Goal: Task Accomplishment & Management: Complete application form

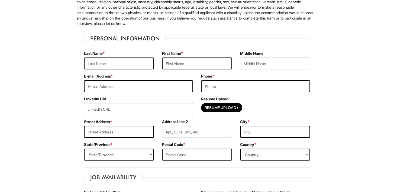
scroll to position [45, 0]
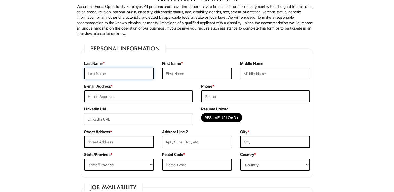
click at [106, 73] on input "text" at bounding box center [119, 73] width 70 height 12
type input "Rounsfull"
type input "Valerie"
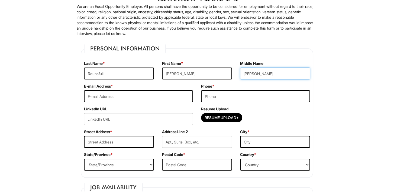
type input "Dawn"
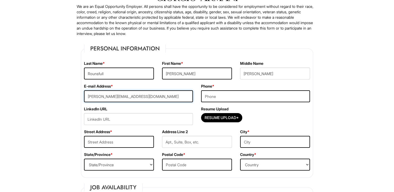
type input "valerie.coast@gmail.com"
type input "7608597258"
click at [113, 143] on input "text" at bounding box center [119, 142] width 70 height 12
type input "1423 Virginia Ave"
click at [109, 164] on select "State/Province ALABAMA ALASKA ARIZONA ARKANSAS CALIFORNIA COLORADO CONNECTICUT …" at bounding box center [119, 164] width 70 height 12
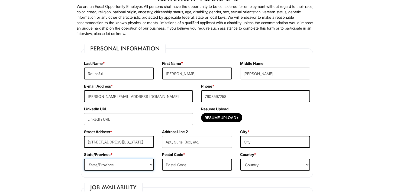
select select "CA"
click at [84, 158] on select "State/Province ALABAMA ALASKA ARIZONA ARKANSAS CALIFORNIA COLORADO CONNECTICUT …" at bounding box center [119, 164] width 70 height 12
click at [183, 161] on input "text" at bounding box center [197, 164] width 70 height 12
type input "91202"
click at [264, 141] on input "text" at bounding box center [275, 142] width 70 height 12
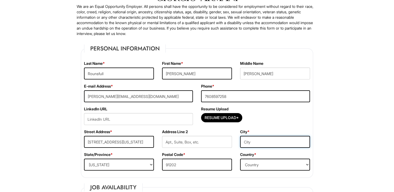
type input "g"
type input "Glendale"
click at [261, 165] on select "Country Afghanistan Albania Algeria American Samoa Andorra Angola Anguilla Anta…" at bounding box center [275, 164] width 70 height 12
click at [258, 163] on select "Country Afghanistan Albania Algeria American Samoa Andorra Angola Anguilla Anta…" at bounding box center [275, 164] width 70 height 12
click at [308, 165] on select "Country Afghanistan Albania Algeria American Samoa Andorra Angola Anguilla Anta…" at bounding box center [275, 164] width 70 height 12
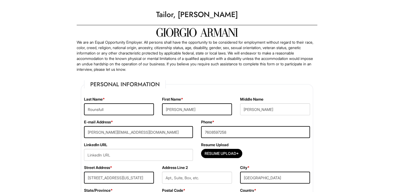
scroll to position [0, 0]
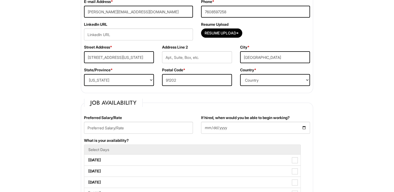
scroll to position [135, 0]
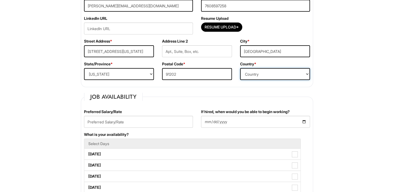
click at [308, 73] on select "Country Afghanistan Albania Algeria American Samoa Andorra Angola Anguilla Anta…" at bounding box center [275, 74] width 70 height 12
select select "United States of America"
click at [240, 68] on select "Country Afghanistan Albania Algeria American Samoa Andorra Angola Anguilla Anta…" at bounding box center [275, 74] width 70 height 12
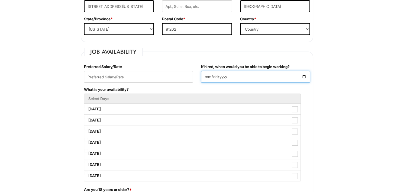
click at [210, 77] on input "If hired, when would you be able to begin working?" at bounding box center [255, 77] width 109 height 12
type input "2025-08-26"
click at [164, 89] on div "What is your availability? Select Days Monday Tuesday Wednesday Thursday Friday…" at bounding box center [197, 137] width 234 height 100
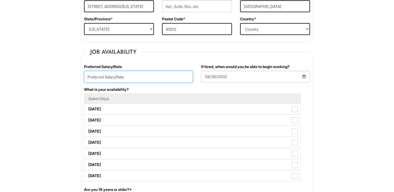
click at [94, 76] on input "text" at bounding box center [138, 77] width 109 height 12
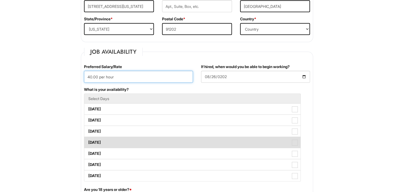
scroll to position [226, 0]
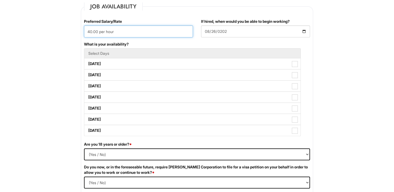
type input "40.00 per hour"
click at [98, 153] on select "(Yes / No) Yes No" at bounding box center [197, 154] width 226 height 12
select select "Yes"
click at [84, 148] on select "(Yes / No) Yes No" at bounding box center [197, 154] width 226 height 12
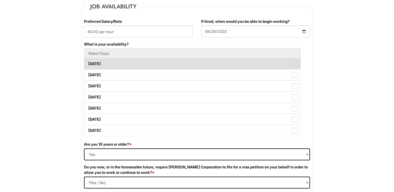
click at [102, 65] on label "Monday" at bounding box center [192, 63] width 216 height 11
click at [88, 63] on Available_Monday "Monday" at bounding box center [86, 61] width 4 height 4
checkbox Available_Monday "true"
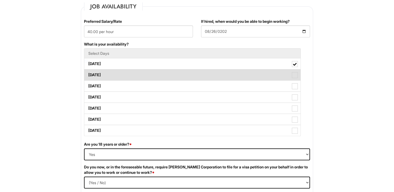
click at [102, 75] on label "Tuesday" at bounding box center [192, 74] width 216 height 11
click at [88, 74] on Available_Tuesday "Tuesday" at bounding box center [86, 72] width 4 height 4
checkbox Available_Tuesday "true"
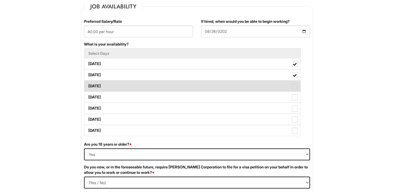
click at [105, 84] on label "Wednesday" at bounding box center [192, 85] width 216 height 11
click at [88, 84] on Available_Wednesday "Wednesday" at bounding box center [86, 84] width 4 height 4
checkbox Available_Wednesday "true"
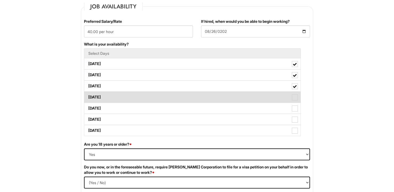
click at [102, 97] on label "Thursday" at bounding box center [192, 97] width 216 height 11
click at [88, 96] on Available_Thursday "Thursday" at bounding box center [86, 95] width 4 height 4
checkbox Available_Thursday "true"
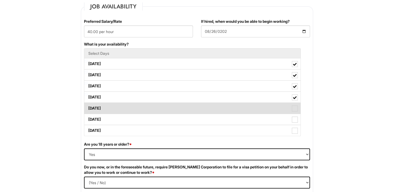
click at [96, 108] on label "Friday" at bounding box center [192, 108] width 216 height 11
click at [88, 107] on Available_Friday "Friday" at bounding box center [86, 106] width 4 height 4
checkbox Available_Friday "true"
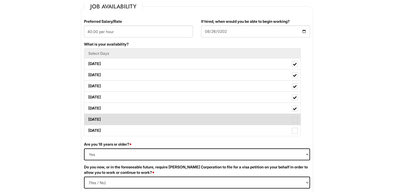
click at [106, 120] on label "Saturday" at bounding box center [192, 119] width 216 height 11
click at [88, 118] on Available_Saturday "Saturday" at bounding box center [86, 117] width 4 height 4
checkbox Available_Saturday "true"
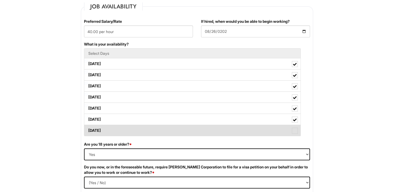
click at [104, 129] on label "Sunday" at bounding box center [192, 130] width 216 height 11
click at [88, 129] on Available_Sunday "Sunday" at bounding box center [86, 128] width 4 height 4
checkbox Available_Sunday "true"
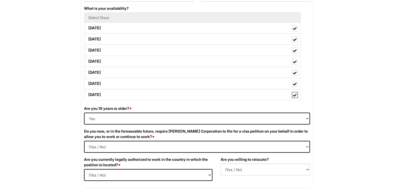
scroll to position [271, 0]
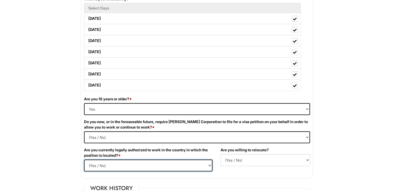
click at [99, 162] on select "(Yes / No) Yes No" at bounding box center [148, 165] width 128 height 12
select select "Yes"
click at [84, 159] on select "(Yes / No) Yes No" at bounding box center [148, 165] width 128 height 12
click at [229, 159] on select "(Yes / No) No Yes" at bounding box center [264, 160] width 89 height 12
select select "Y"
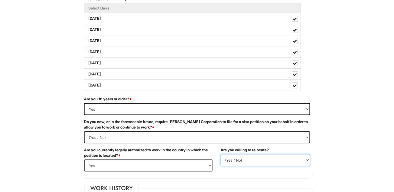
click at [220, 154] on select "(Yes / No) No Yes" at bounding box center [264, 160] width 89 height 12
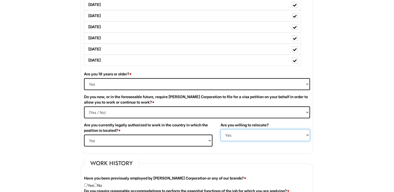
scroll to position [361, 0]
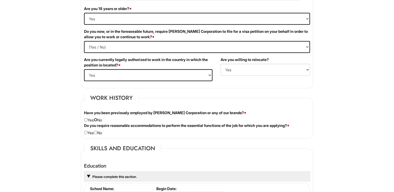
click at [97, 119] on input "radio" at bounding box center [96, 120] width 4 height 4
radio input "true"
click at [97, 131] on input "radio" at bounding box center [96, 133] width 4 height 4
radio input "true"
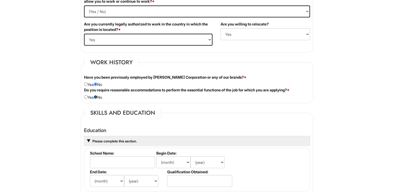
scroll to position [451, 0]
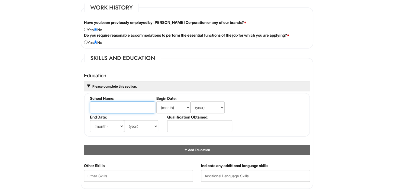
click at [106, 106] on input "text" at bounding box center [122, 107] width 65 height 12
type input "Carlsbad High School"
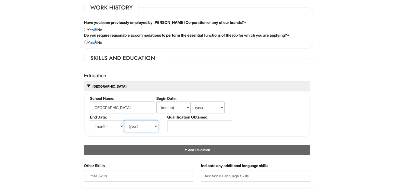
click at [137, 124] on select "(year) 2029 2028 2027 2026 2025 2024 2023 2022 2021 2020 2019 2018 2017 2016 20…" at bounding box center [141, 126] width 34 height 12
select select "1971"
click at [233, 102] on fieldset "School Name: Carlsbad High School Begin Date: (month) Jan Feb Mar Apr May Jun J…" at bounding box center [197, 115] width 226 height 44
click at [173, 125] on input "text" at bounding box center [199, 126] width 65 height 12
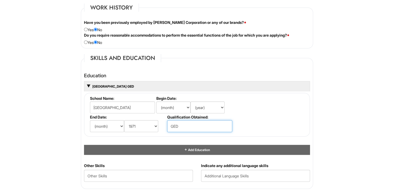
type input "GED"
click at [214, 105] on select "(year) 2029 2028 2027 2026 2025 2024 2023 2022 2021 2020 2019 2018 2017 2016 20…" at bounding box center [207, 107] width 34 height 12
select select "1968"
click at [261, 105] on fieldset "School Name: Carlsbad High School Begin Date: (month) Jan Feb Mar Apr May Jun J…" at bounding box center [197, 115] width 226 height 44
click at [169, 106] on select "(month) Jan Feb Mar Apr May Jun Jul Aug Sep Oct Nov Dec" at bounding box center [173, 107] width 34 height 12
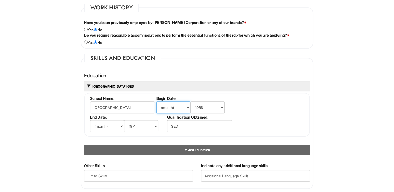
select select "9"
click at [156, 101] on select "(month) Jan Feb Mar Apr May Jun Jul Aug Sep Oct Nov Dec" at bounding box center [173, 107] width 34 height 12
click at [99, 124] on select "(month) Jan Feb Mar Apr May Jun Jul Aug Sep Oct Nov Dec" at bounding box center [107, 126] width 34 height 12
select select "6"
click at [90, 120] on select "(month) Jan Feb Mar Apr May Jun Jul Aug Sep Oct Nov Dec" at bounding box center [107, 126] width 34 height 12
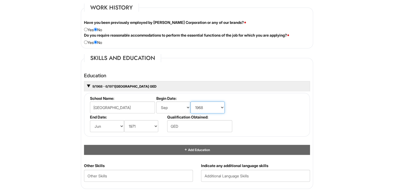
click at [208, 105] on select "(year) 2029 2028 2027 2026 2025 2024 2023 2022 2021 2020 2019 2018 2017 2016 20…" at bounding box center [207, 107] width 34 height 12
select select "1967"
click at [190, 101] on select "(year) 2029 2028 2027 2026 2025 2024 2023 2022 2021 2020 2019 2018 2017 2016 20…" at bounding box center [207, 107] width 34 height 12
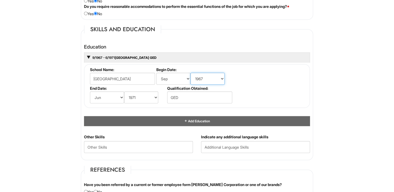
scroll to position [496, 0]
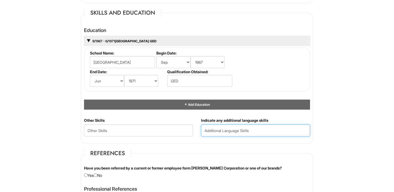
click at [206, 128] on input "text" at bounding box center [255, 130] width 109 height 12
type input "English"
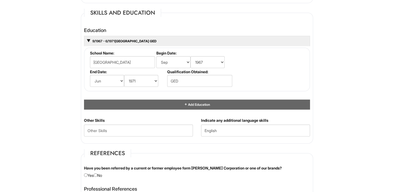
click at [72, 137] on div "1 2 3 Tailor, Giorgio Armani PLEASE COMPLETE ALL REQUIRED FIELDS We are an Equa…" at bounding box center [196, 34] width 251 height 1034
click at [96, 127] on Skills "text" at bounding box center [138, 130] width 109 height 12
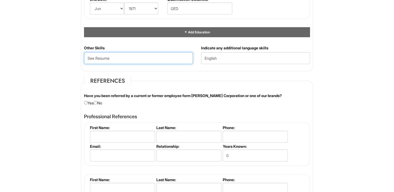
scroll to position [587, 0]
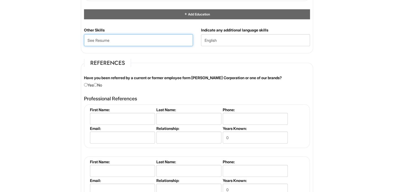
type Skills "See Resume"
click at [97, 83] on input "radio" at bounding box center [96, 85] width 4 height 4
radio input "true"
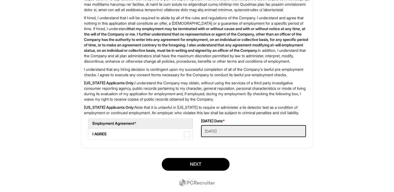
scroll to position [857, 0]
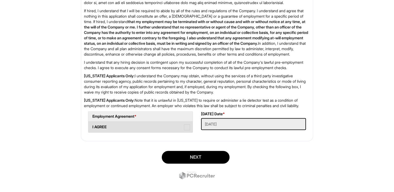
click at [189, 130] on span at bounding box center [187, 127] width 6 height 6
click at [92, 126] on AGREE "I AGREE" at bounding box center [90, 124] width 4 height 4
checkbox AGREE "true"
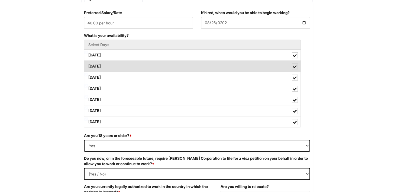
scroll to position [226, 0]
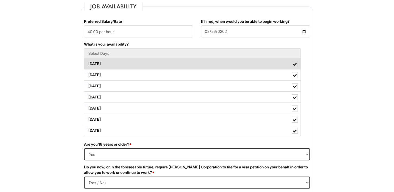
click at [295, 62] on span at bounding box center [295, 64] width 4 height 4
click at [88, 62] on Available_Monday "Monday" at bounding box center [86, 61] width 4 height 4
checkbox Available_Monday "false"
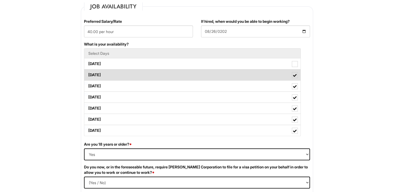
click at [296, 74] on span at bounding box center [295, 75] width 4 height 4
click at [88, 74] on Available_Tuesday "Tuesday" at bounding box center [86, 72] width 4 height 4
checkbox Available_Tuesday "false"
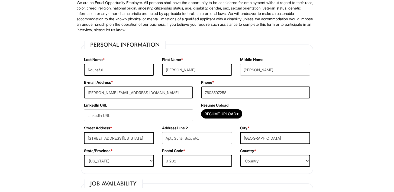
scroll to position [90, 0]
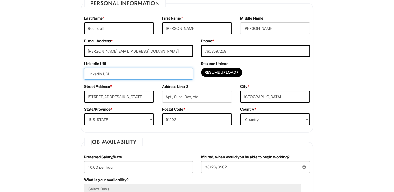
click at [106, 76] on input "url" at bounding box center [138, 74] width 109 height 12
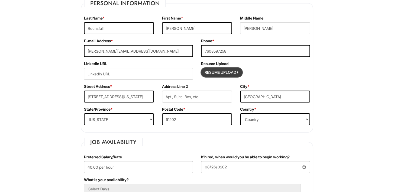
click at [215, 71] on input "Resume Upload*" at bounding box center [221, 72] width 41 height 9
type input "C:\fakepath\Resume Tailoring Positions.pdf"
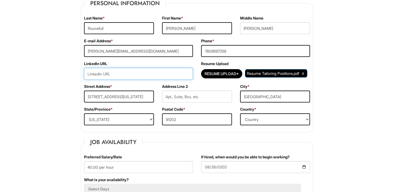
click at [134, 76] on input "url" at bounding box center [138, 74] width 109 height 12
click at [103, 73] on input "url" at bounding box center [138, 74] width 109 height 12
paste input "linkedin.com/in/valerierounsfull"
type input "linkedin.com/in/valerierounsfull"
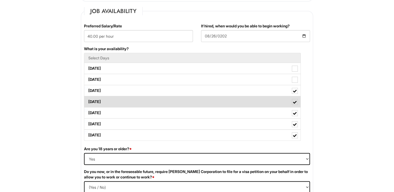
scroll to position [271, 0]
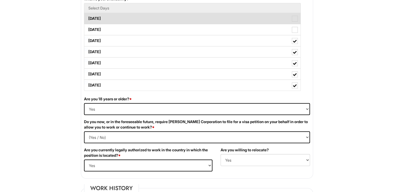
click at [296, 18] on span at bounding box center [295, 19] width 6 height 6
click at [88, 18] on Available_Monday "Monday" at bounding box center [86, 16] width 4 height 4
checkbox Available_Monday "true"
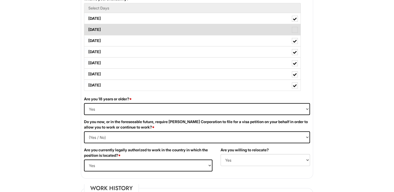
click at [295, 30] on span at bounding box center [295, 30] width 6 height 6
click at [88, 29] on Available_Tuesday "Tuesday" at bounding box center [86, 27] width 4 height 4
checkbox Available_Tuesday "true"
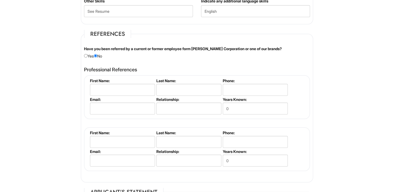
scroll to position [632, 0]
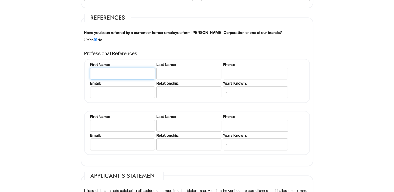
click at [105, 72] on input "text" at bounding box center [122, 73] width 65 height 12
type input "Daniel"
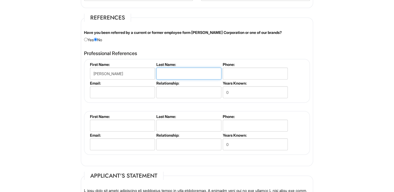
type input "A"
type input "Schulaner"
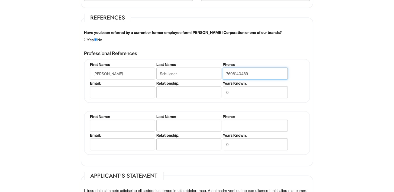
type input "7608140489"
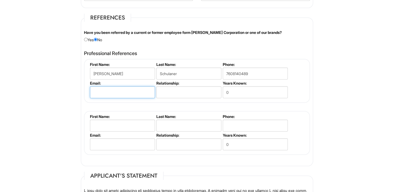
click at [119, 93] on input "email" at bounding box center [122, 92] width 65 height 12
type input "schulaner@gmail.com"
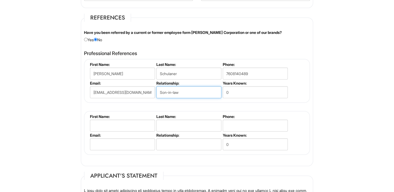
type input "Son-in-law"
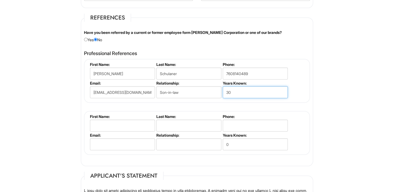
type input "30"
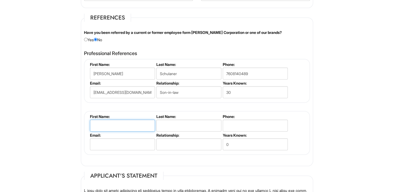
click at [105, 124] on input "text" at bounding box center [122, 125] width 65 height 12
click at [105, 125] on input "text" at bounding box center [122, 125] width 65 height 12
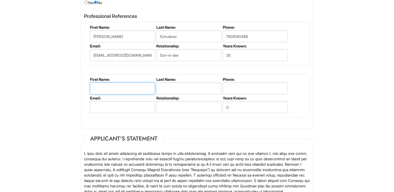
scroll to position [677, 0]
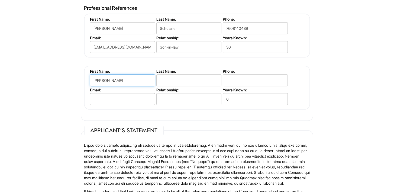
type input "Carol"
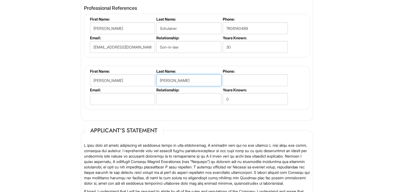
type input "Cunningham"
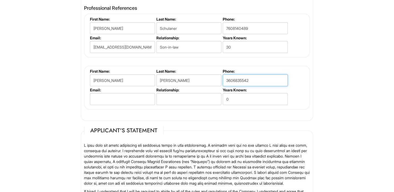
type input "3606835542"
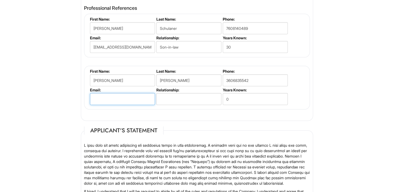
click at [102, 95] on input "email" at bounding box center [122, 99] width 65 height 12
type input "clkindt@olypen.com"
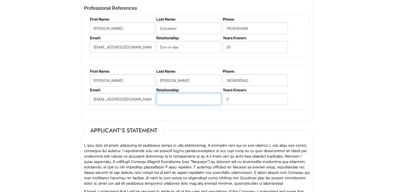
click at [174, 97] on input "text" at bounding box center [188, 99] width 65 height 12
type input "Long time friend relationship"
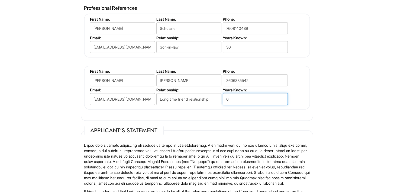
click at [229, 97] on input "0" at bounding box center [255, 99] width 65 height 12
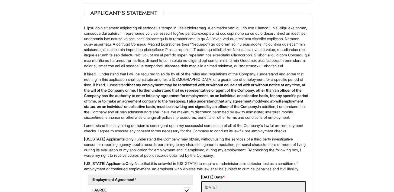
scroll to position [884, 0]
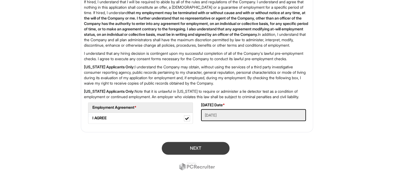
type input "40"
click at [195, 149] on button "Next" at bounding box center [196, 148] width 68 height 13
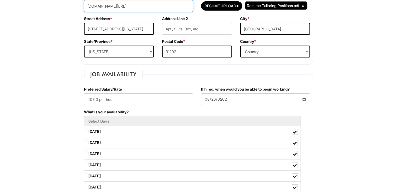
click at [149, 7] on input "linkedin.com/in/valerierounsfull" at bounding box center [138, 6] width 109 height 12
click at [142, 19] on div "Street Address * 1423 Virginia Ave" at bounding box center [119, 27] width 78 height 23
click at [155, 7] on input "linkedin.com/in/valerierounsfull" at bounding box center [138, 6] width 109 height 12
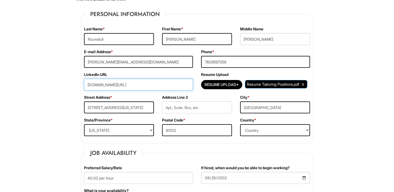
scroll to position [68, 0]
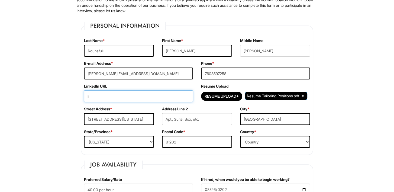
type input "l"
paste input "https://www.linkedin.com/in/valerierounsfull"
type input "https://www.linkedin.com/in/valerierounsfull"
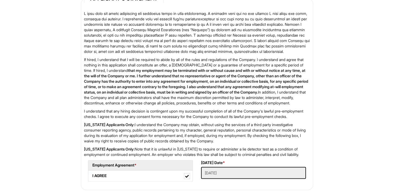
scroll to position [880, 0]
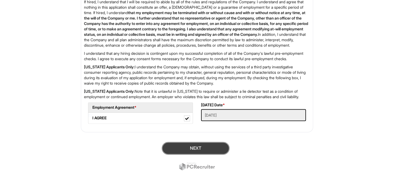
click at [194, 152] on button "Next" at bounding box center [196, 148] width 68 height 13
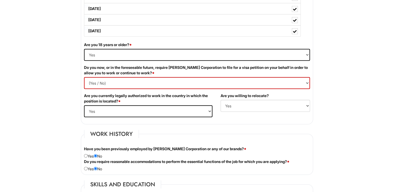
scroll to position [339, 0]
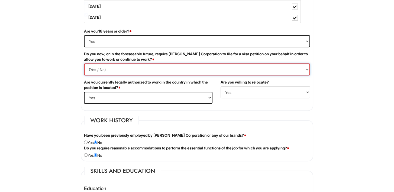
click at [98, 69] on Required "(Yes / No) Yes No" at bounding box center [197, 69] width 226 height 12
select Required "No"
click at [84, 63] on Required "(Yes / No) Yes No" at bounding box center [197, 69] width 226 height 12
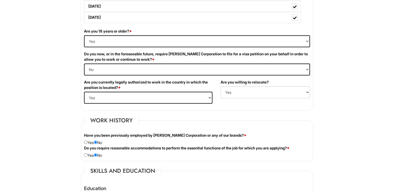
click at [329, 76] on html "Please Complete This Form 1 2 3 Tailor, Giorgio Armani PLEASE COMPLETE ALL REQU…" at bounding box center [197, 190] width 394 height 1058
click at [233, 92] on select "(Yes / No) No Yes" at bounding box center [264, 92] width 89 height 12
click at [220, 86] on select "(Yes / No) No Yes" at bounding box center [264, 92] width 89 height 12
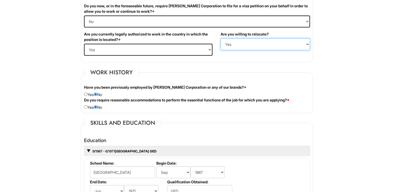
scroll to position [384, 0]
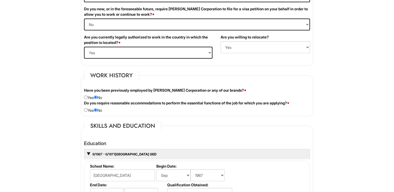
click at [32, 59] on html "Please Complete This Form 1 2 3 Tailor, Giorgio Armani PLEASE COMPLETE ALL REQU…" at bounding box center [197, 145] width 394 height 1058
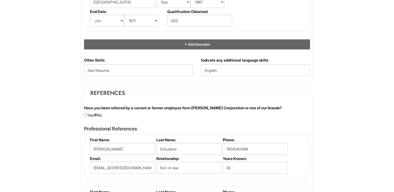
scroll to position [564, 0]
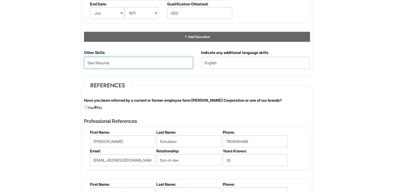
click at [115, 59] on Skills "See Resume" at bounding box center [138, 63] width 109 height 12
type Skills "S"
paste Skills "Pattern making, Draping, Sewing, alterations, Tailoring, and embroidery. Serger…"
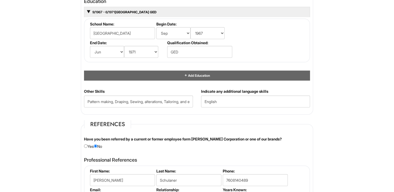
scroll to position [523, 0]
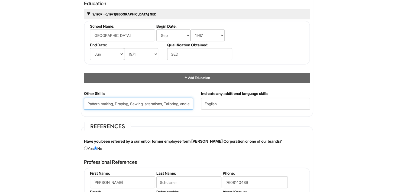
click at [87, 102] on Skills "Pattern making, Draping, Sewing, alterations, Tailoring, and embroidery. Serger…" at bounding box center [138, 104] width 109 height 12
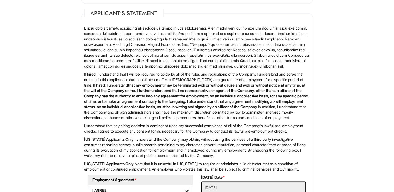
scroll to position [884, 0]
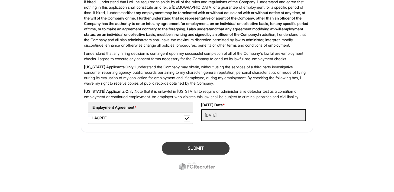
type Skills "People person, Pattern making, Draping, Sewing, alterations, Tailoring, and emb…"
click at [201, 147] on button "SUBMIT" at bounding box center [196, 148] width 68 height 13
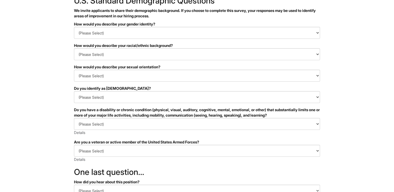
scroll to position [45, 0]
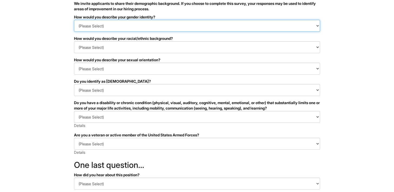
click at [84, 25] on select "(Please Select) Man Woman [DEMOGRAPHIC_DATA] I prefer to self-describe I don't …" at bounding box center [197, 26] width 246 height 12
select select "Woman"
click at [74, 20] on select "(Please Select) Man Woman [DEMOGRAPHIC_DATA] I prefer to self-describe I don't …" at bounding box center [197, 26] width 246 height 12
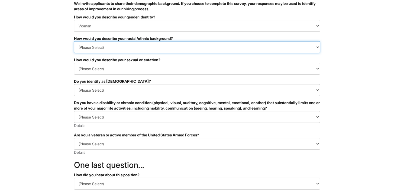
click at [77, 47] on select "(Please Select) Black or of African descent East Asian Hispanic, Latinx or of S…" at bounding box center [197, 47] width 246 height 12
select select "White or European"
click at [74, 41] on select "(Please Select) Black or of African descent East Asian Hispanic, Latinx or of S…" at bounding box center [197, 47] width 246 height 12
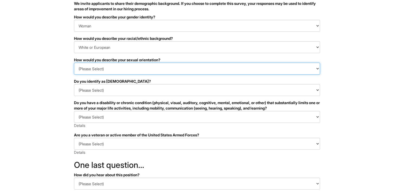
click at [80, 70] on select "(Please Select) Asexual Bisexual and/or pansexual Gay Heterosexual Lesbian Quee…" at bounding box center [197, 69] width 246 height 12
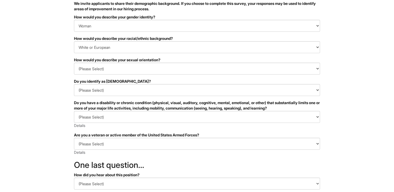
click at [64, 116] on html "&nbsp; ✔ 2 3 Tailor, Giorgio Armani U.S. Standard Demographic Questions We invi…" at bounding box center [197, 107] width 394 height 305
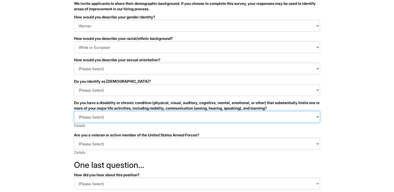
click at [88, 116] on select "(Please Select) YES, I HAVE A DISABILITY (or previously had a disability) NO, I…" at bounding box center [197, 117] width 246 height 12
select select "NO, I DON'T HAVE A DISABILITY"
click at [74, 111] on select "(Please Select) YES, I HAVE A DISABILITY (or previously had a disability) NO, I…" at bounding box center [197, 117] width 246 height 12
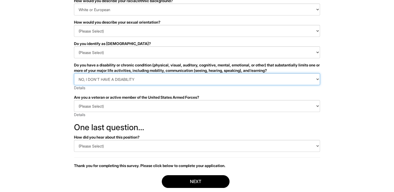
scroll to position [113, 0]
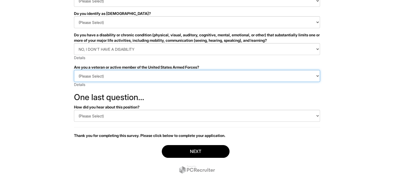
click at [89, 77] on select "(Please Select) I IDENTIFY AS ONE OR MORE OF THE CLASSIFICATIONS OF PROTECTED V…" at bounding box center [197, 76] width 246 height 12
select select "I AM NOT A PROTECTED VETERAN"
click at [74, 70] on select "(Please Select) I IDENTIFY AS ONE OR MORE OF THE CLASSIFICATIONS OF PROTECTED V…" at bounding box center [197, 76] width 246 height 12
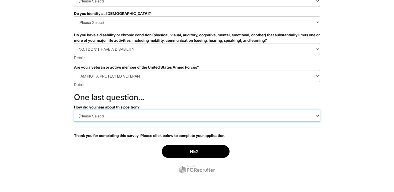
click at [86, 115] on select "(Please Select) CareerBuilder Indeed LinkedIn Monster Referral Other" at bounding box center [197, 116] width 246 height 12
select select "LinkedIn"
click at [74, 110] on select "(Please Select) CareerBuilder Indeed LinkedIn Monster Referral Other" at bounding box center [197, 116] width 246 height 12
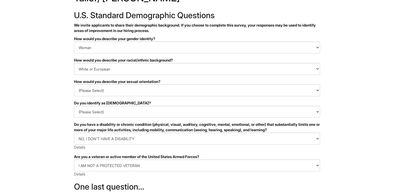
scroll to position [22, 0]
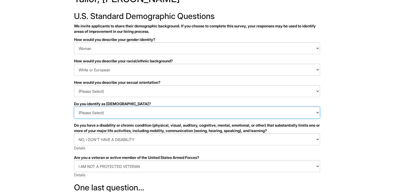
click at [316, 113] on select "(Please Select) Yes No I prefer to self-describe I don't wish to answer" at bounding box center [197, 112] width 246 height 12
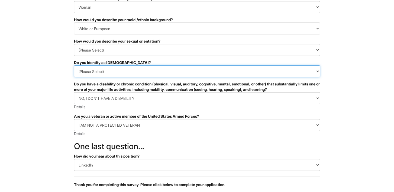
scroll to position [113, 0]
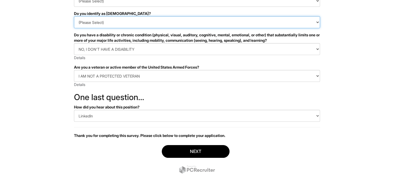
click at [317, 22] on select "(Please Select) Yes No I prefer to self-describe I don't wish to answer" at bounding box center [197, 22] width 246 height 12
select select "No"
click at [74, 16] on select "(Please Select) Yes No I prefer to self-describe I don't wish to answer" at bounding box center [197, 22] width 246 height 12
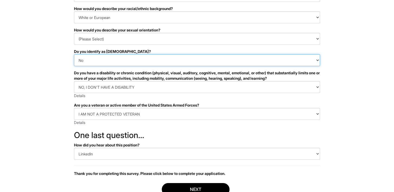
scroll to position [68, 0]
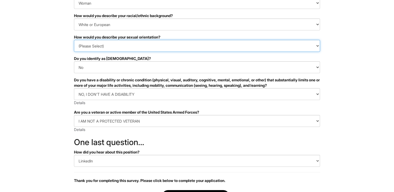
click at [99, 43] on select "(Please Select) Asexual Bisexual and/or pansexual Gay Heterosexual Lesbian Quee…" at bounding box center [197, 46] width 246 height 12
select select "Asexual"
click at [74, 40] on select "(Please Select) Asexual Bisexual and/or pansexual Gay Heterosexual Lesbian Quee…" at bounding box center [197, 46] width 246 height 12
click at [317, 46] on select "(Please Select) Asexual Bisexual and/or pansexual Gay Heterosexual Lesbian Quee…" at bounding box center [197, 46] width 246 height 12
click at [74, 40] on select "(Please Select) Asexual Bisexual and/or pansexual Gay Heterosexual Lesbian Quee…" at bounding box center [197, 46] width 246 height 12
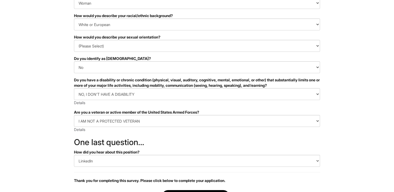
click at [37, 72] on html "&nbsp; ✔ 2 3 Tailor, Giorgio Armani U.S. Standard Demographic Questions We invi…" at bounding box center [197, 84] width 394 height 305
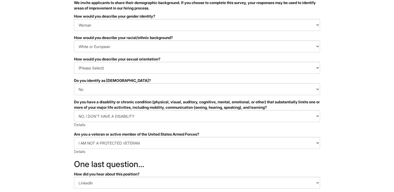
scroll to position [22, 0]
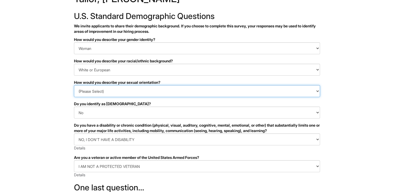
click at [317, 90] on select "(Please Select) Asexual Bisexual and/or pansexual Gay Heterosexual Lesbian Quee…" at bounding box center [197, 91] width 246 height 12
select select "I prefer to self-describe"
click at [74, 85] on select "(Please Select) Asexual Bisexual and/or pansexual Gay Heterosexual Lesbian Quee…" at bounding box center [197, 91] width 246 height 12
click at [142, 90] on select "(Please Select) Asexual Bisexual and/or pansexual Gay Heterosexual Lesbian Quee…" at bounding box center [197, 91] width 246 height 12
select select
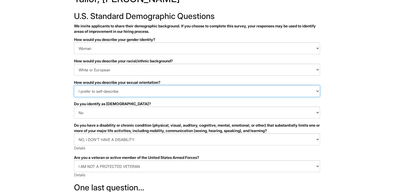
click at [74, 85] on select "(Please Select) Asexual Bisexual and/or pansexual Gay Heterosexual Lesbian Quee…" at bounding box center [197, 91] width 246 height 12
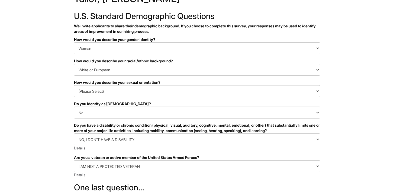
click at [49, 112] on html "&nbsp; ✔ 2 3 Tailor, Giorgio Armani U.S. Standard Demographic Questions We invi…" at bounding box center [197, 130] width 394 height 305
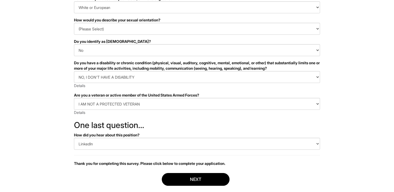
scroll to position [113, 0]
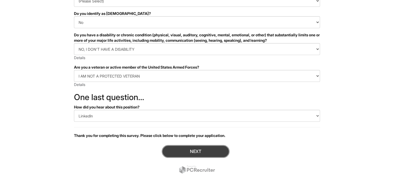
click at [195, 151] on button "Next" at bounding box center [196, 151] width 68 height 13
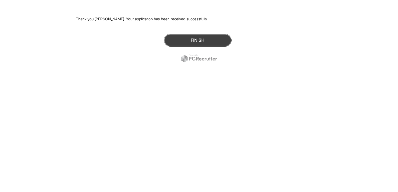
click at [200, 40] on button "Finish" at bounding box center [198, 40] width 68 height 13
